Goal: Task Accomplishment & Management: Manage account settings

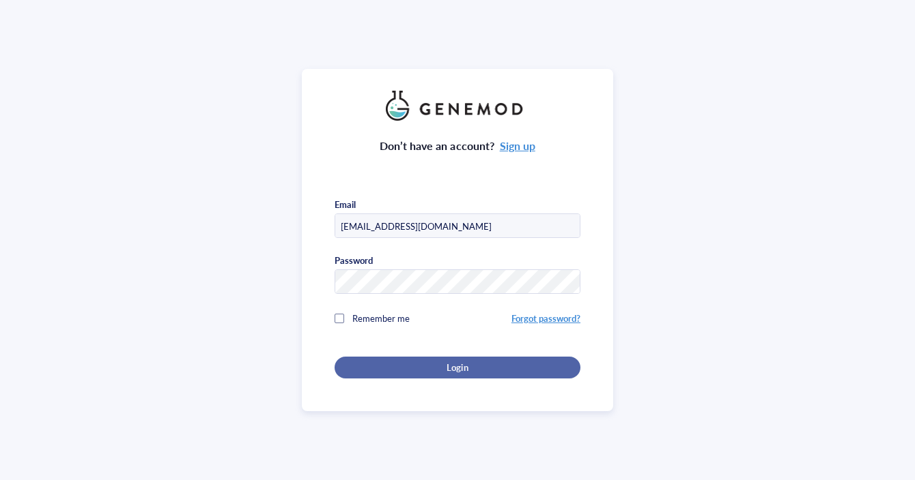
click at [412, 364] on div "Login" at bounding box center [457, 368] width 202 height 12
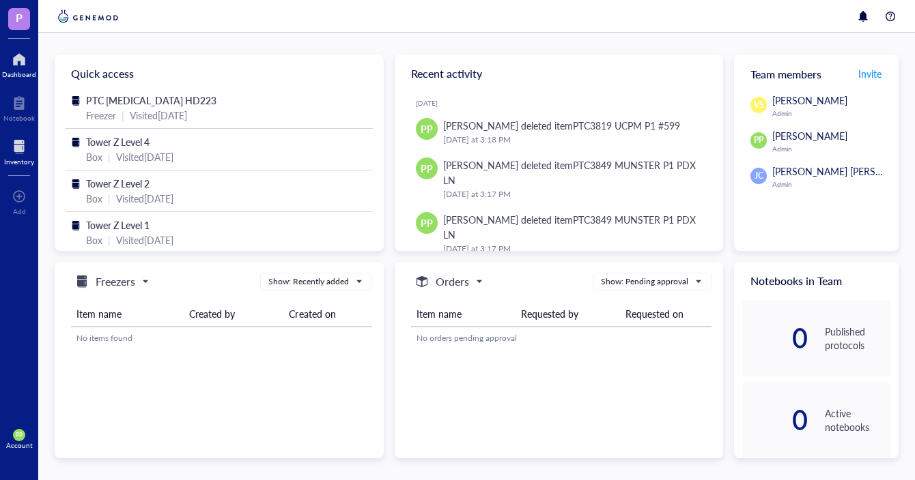
click at [20, 153] on div at bounding box center [19, 147] width 30 height 22
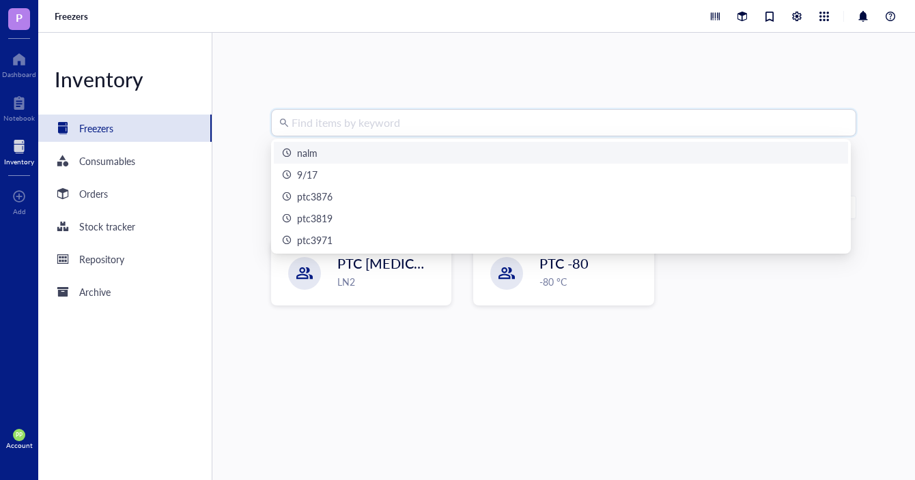
click at [486, 130] on input "search" at bounding box center [569, 123] width 556 height 26
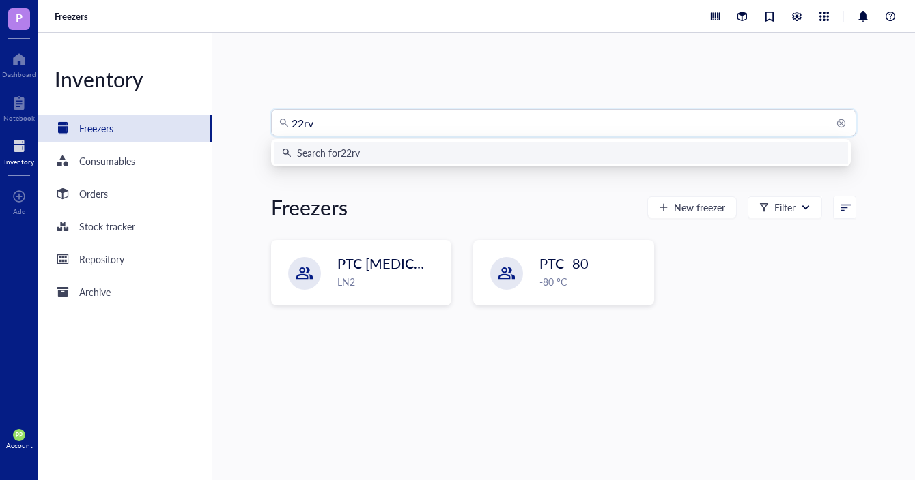
type input "22rv1"
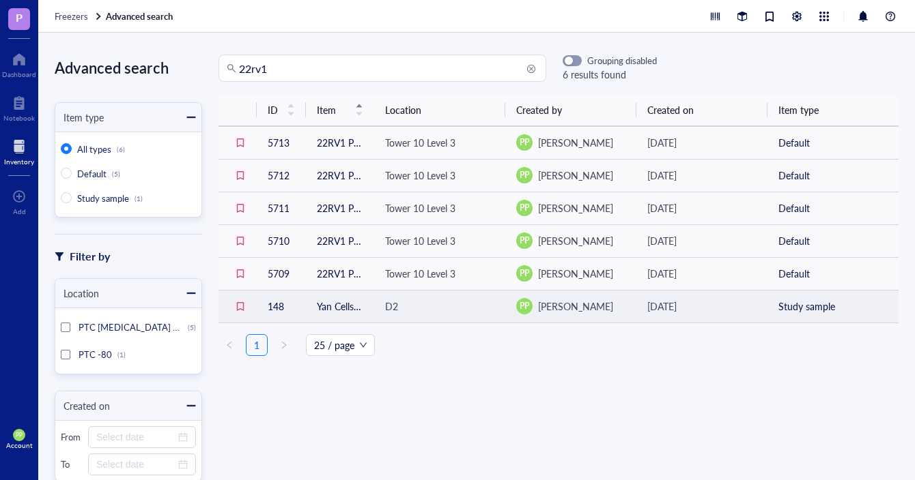
click at [601, 308] on span "[PERSON_NAME]" at bounding box center [575, 307] width 75 height 14
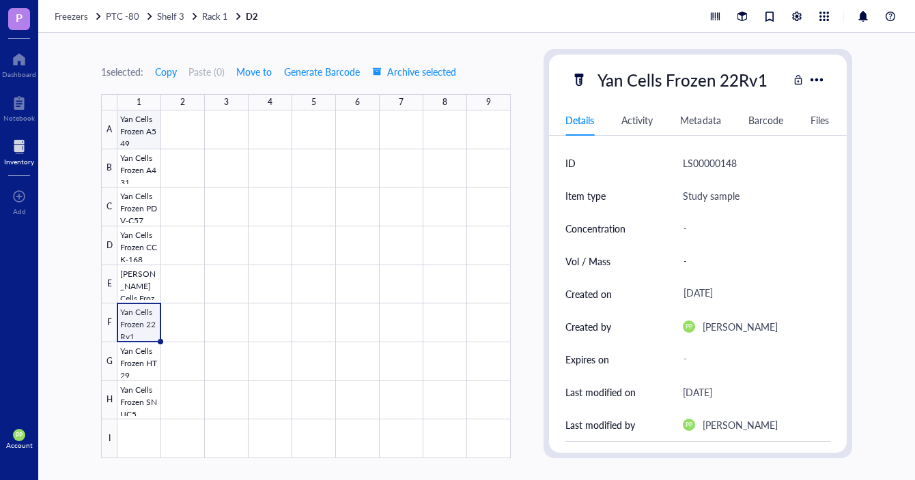
click at [132, 128] on div at bounding box center [313, 285] width 393 height 348
click at [141, 322] on div at bounding box center [313, 285] width 393 height 348
click at [140, 270] on div at bounding box center [313, 285] width 393 height 348
click at [134, 307] on div at bounding box center [313, 285] width 393 height 348
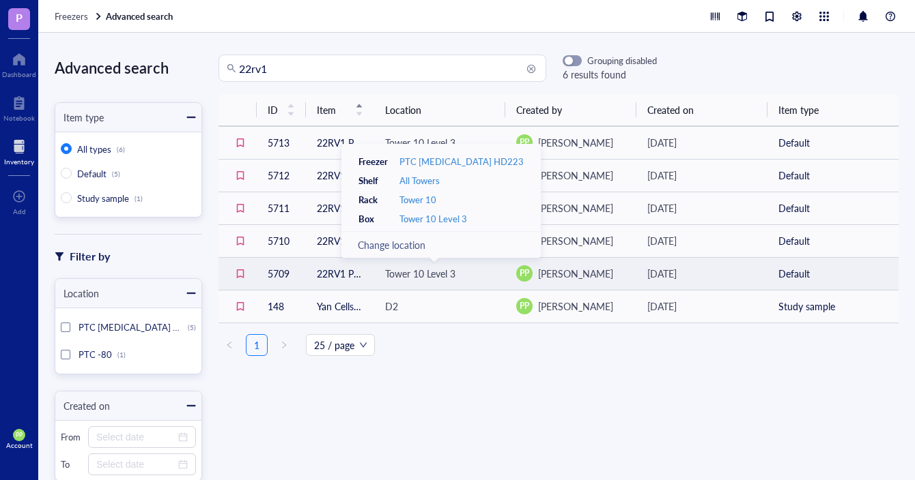
click at [457, 272] on div "Tower 10 Level 3" at bounding box center [439, 273] width 109 height 15
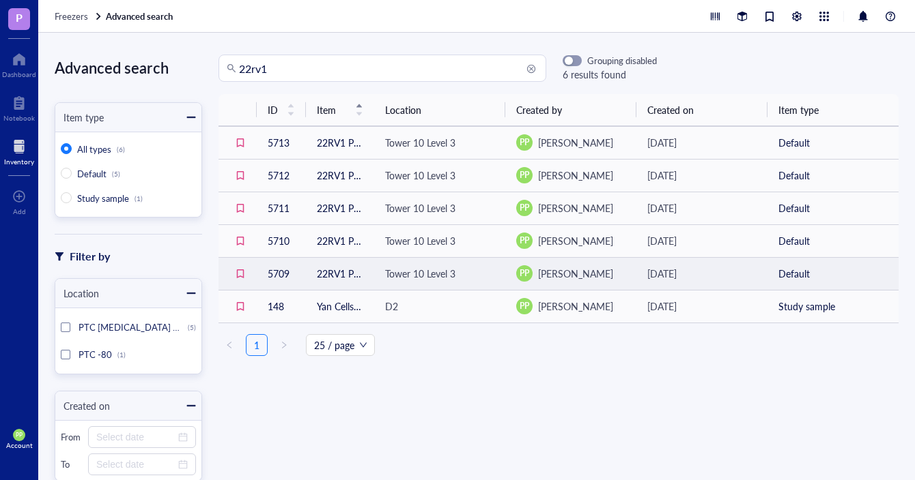
click at [273, 275] on td "5709" at bounding box center [281, 273] width 49 height 33
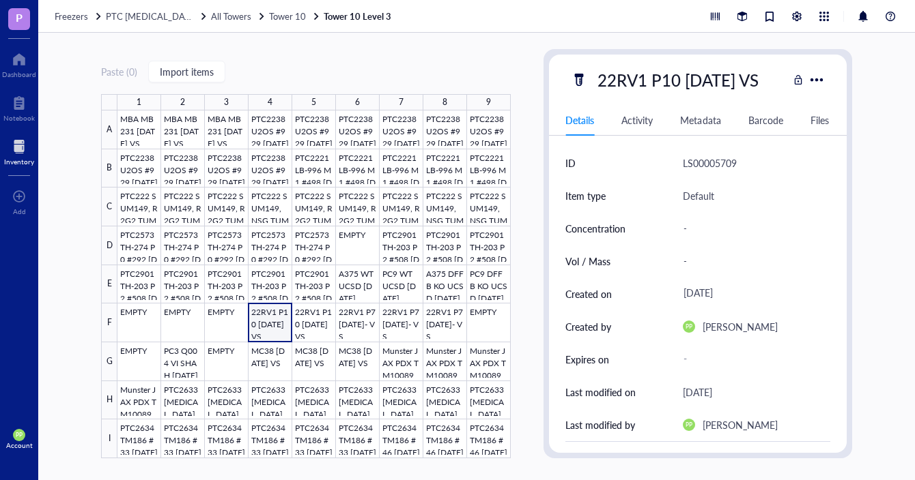
click at [442, 321] on div at bounding box center [313, 285] width 393 height 348
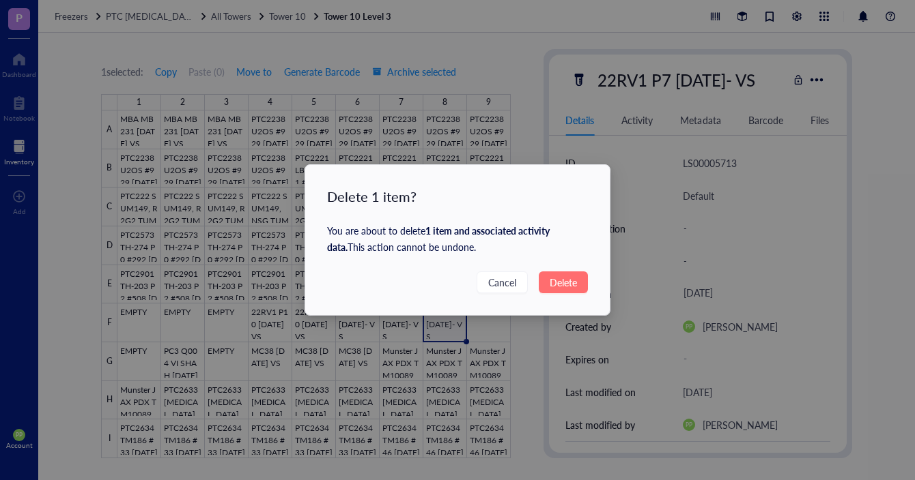
click at [553, 282] on span "Delete" at bounding box center [562, 282] width 27 height 15
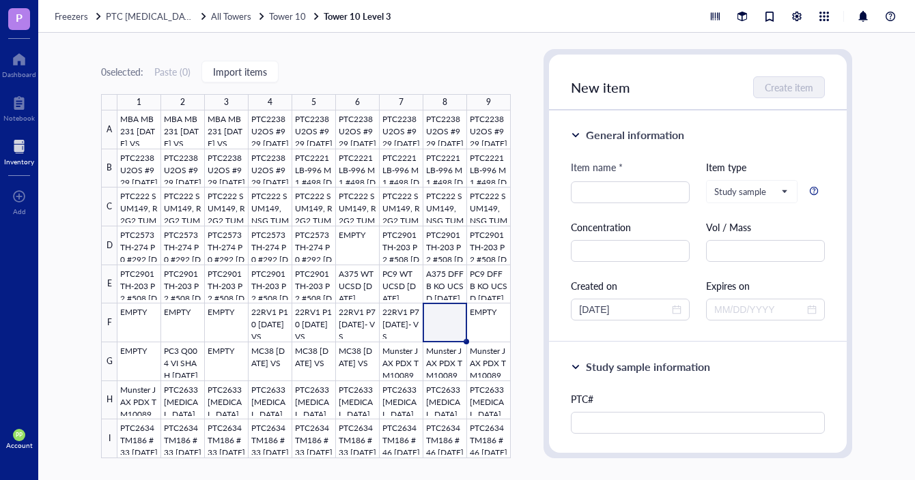
click at [14, 20] on span "P" at bounding box center [19, 19] width 22 height 22
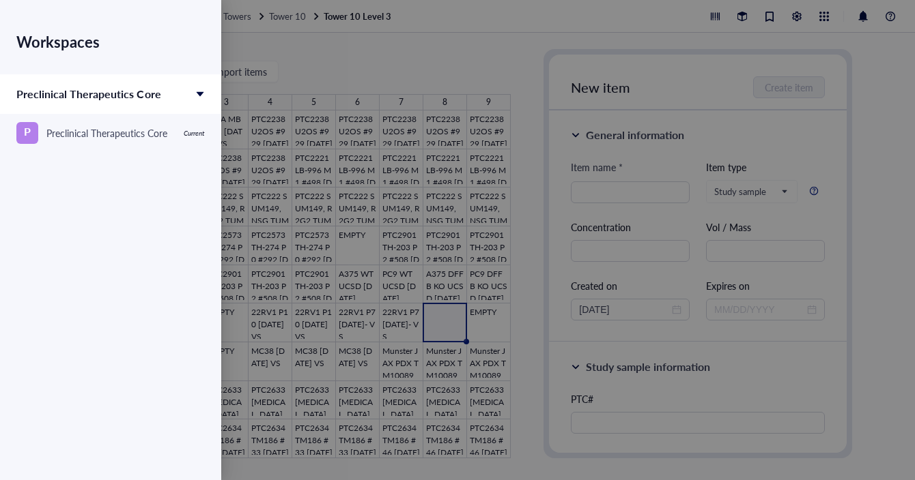
click at [891, 26] on div at bounding box center [457, 240] width 915 height 480
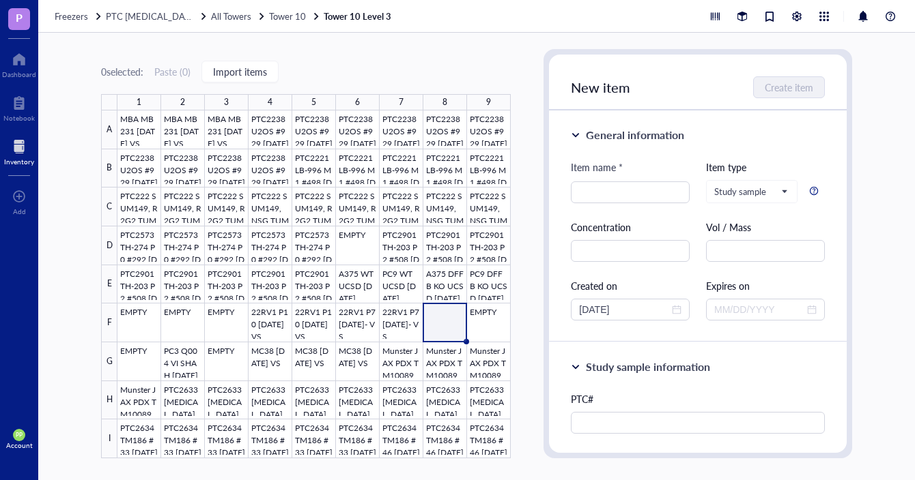
click at [22, 440] on span "PP" at bounding box center [19, 435] width 12 height 12
click at [82, 460] on link "Logout" at bounding box center [91, 462] width 78 height 25
